Goal: Information Seeking & Learning: Check status

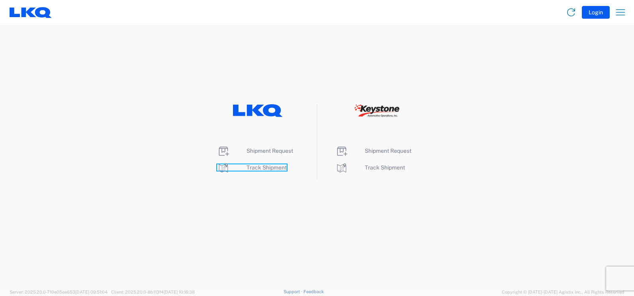
click at [253, 167] on span "Track Shipment" at bounding box center [267, 168] width 40 height 6
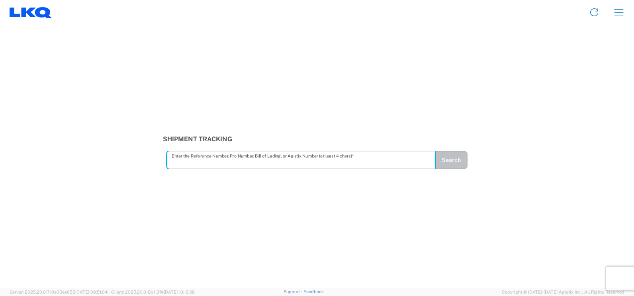
click at [210, 165] on input "text" at bounding box center [301, 160] width 259 height 14
type input "56846820"
click at [459, 160] on button "Search" at bounding box center [451, 160] width 33 height 18
